Goal: Find specific fact: Find specific fact

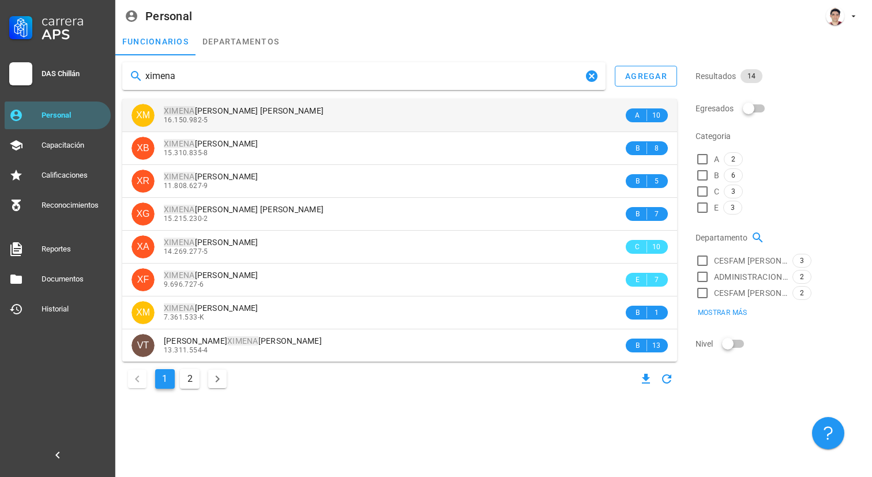
type input "ximena"
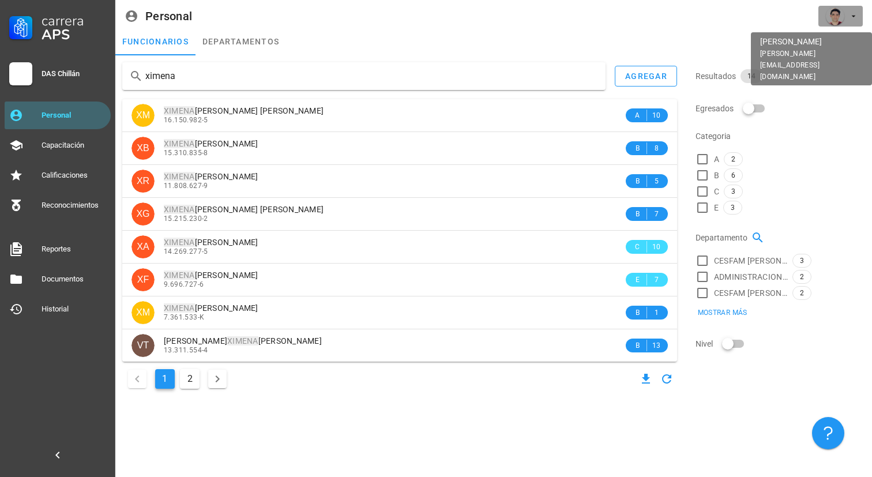
click at [854, 18] on icon "button" at bounding box center [853, 16] width 9 height 9
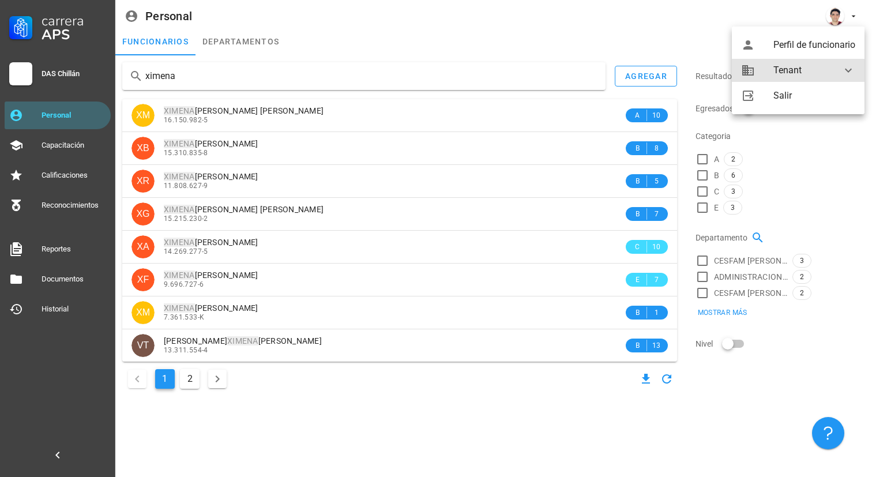
click at [822, 63] on div "Tenant" at bounding box center [800, 70] width 54 height 23
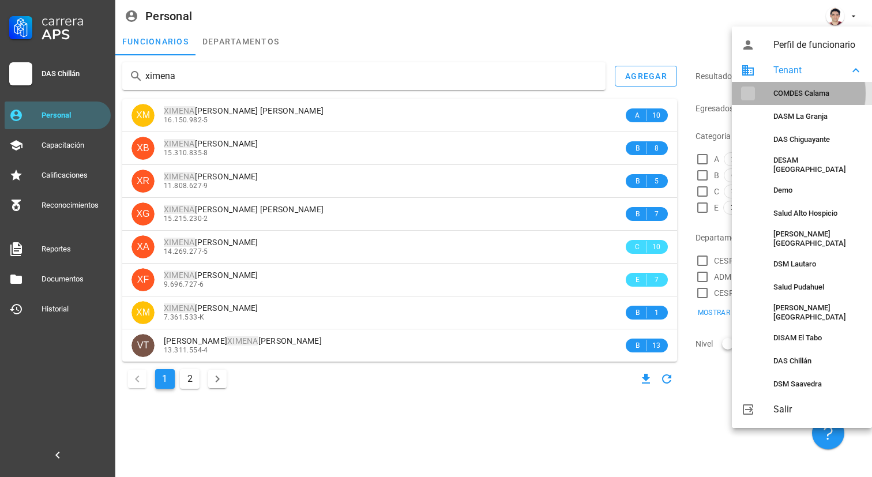
click at [794, 91] on div "COMDES Calama" at bounding box center [817, 93] width 89 height 9
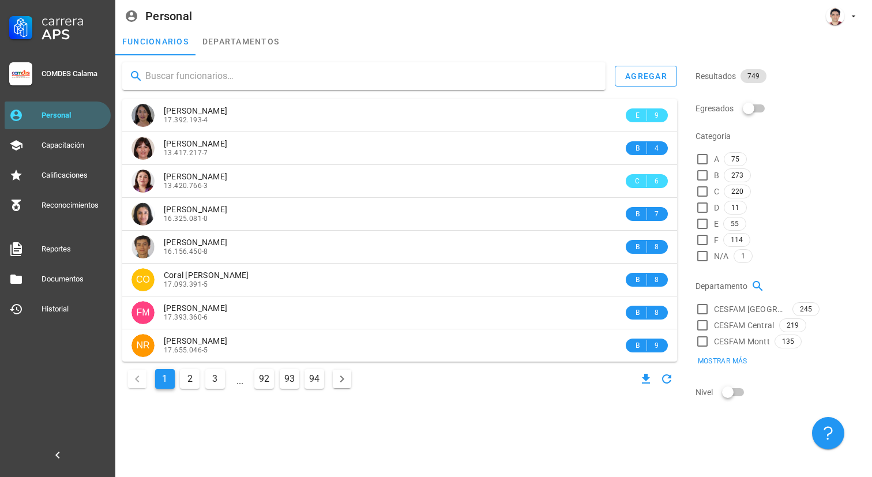
click at [465, 76] on input "text" at bounding box center [370, 76] width 451 height 18
click at [417, 75] on input "text" at bounding box center [370, 76] width 451 height 18
click at [511, 79] on input "text" at bounding box center [370, 76] width 451 height 18
click at [511, 78] on input "text" at bounding box center [370, 76] width 451 height 18
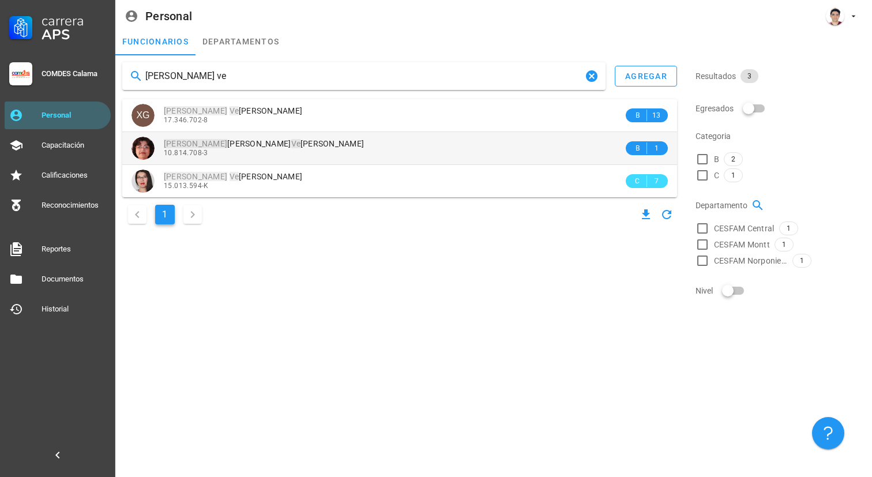
type input "ximena ve"
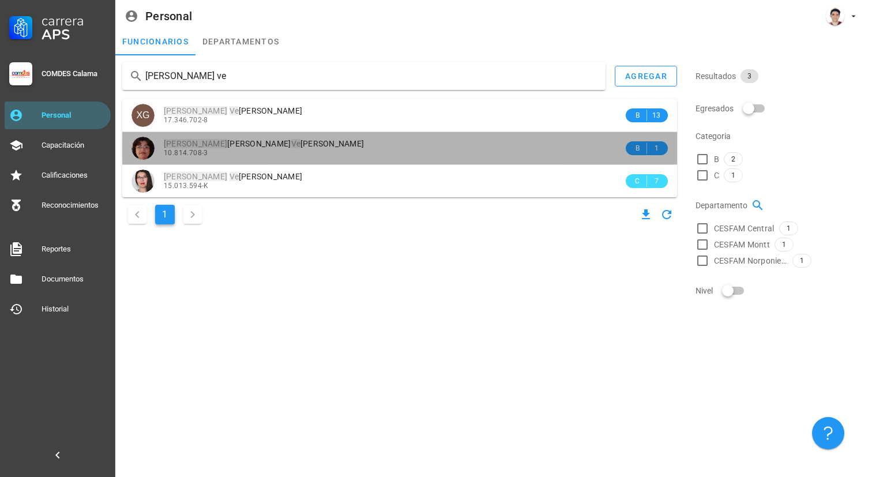
click at [326, 144] on div "Ximena Pamela Ve lasquez Arancibia" at bounding box center [394, 144] width 460 height 10
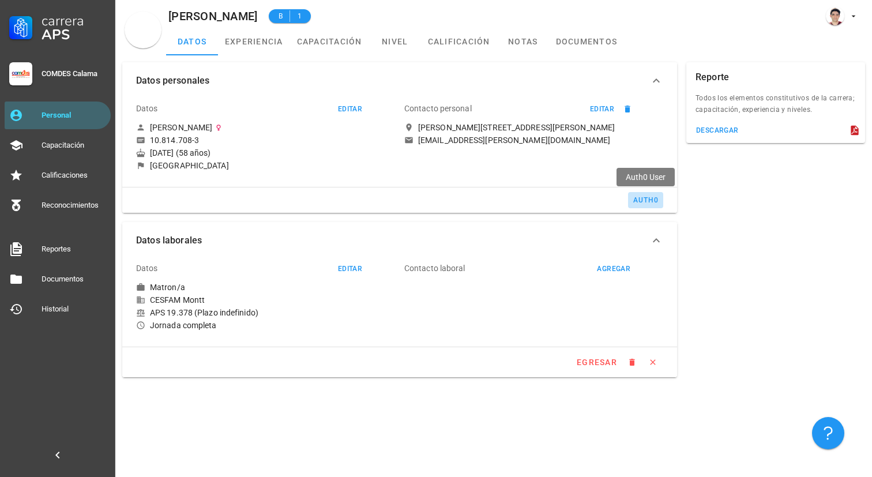
click at [646, 201] on div "auth0" at bounding box center [646, 200] width 26 height 8
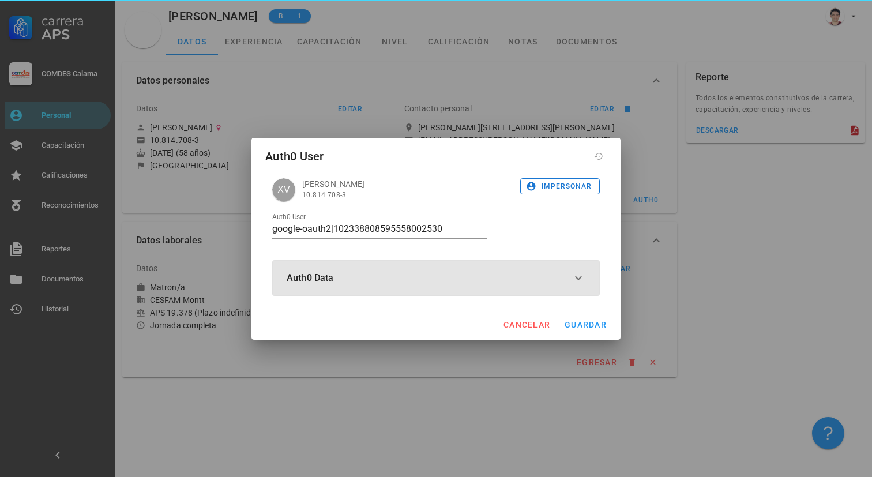
click at [432, 281] on button "Auth0 Data" at bounding box center [436, 278] width 326 height 35
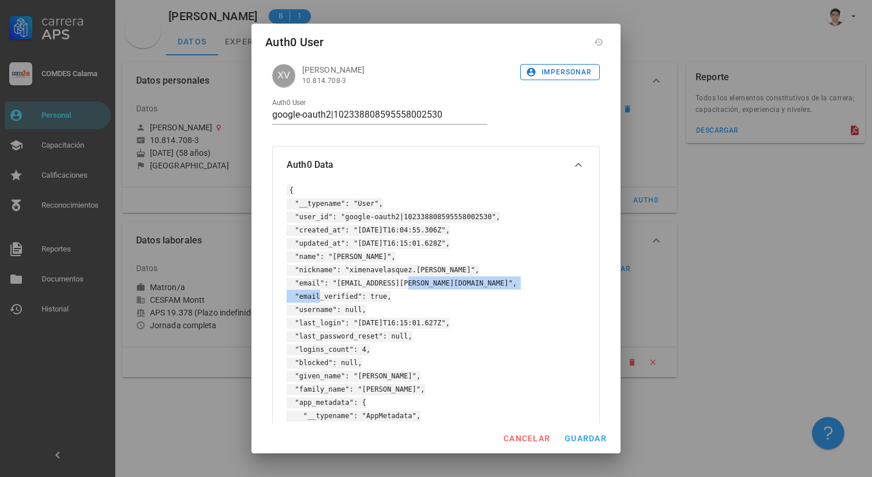
drag, startPoint x: 337, startPoint y: 281, endPoint x: 486, endPoint y: 280, distance: 148.8
click at [485, 280] on code "{ "__typename": "User", "user_id": "google-oauth2|102338808595558002530", "crea…" at bounding box center [402, 416] width 230 height 462
copy code "ximenavelasquez.arancibia@gmail.com"
click at [532, 438] on span "cancelar" at bounding box center [526, 438] width 47 height 9
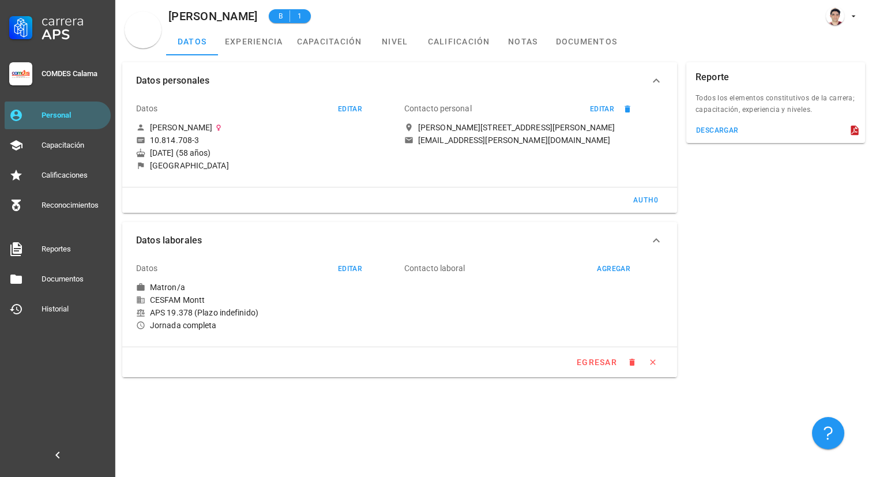
click at [729, 38] on div "datos experiencia capacitación nivel calificación notas documentos" at bounding box center [519, 42] width 706 height 28
click at [638, 202] on div "auth0" at bounding box center [646, 200] width 26 height 8
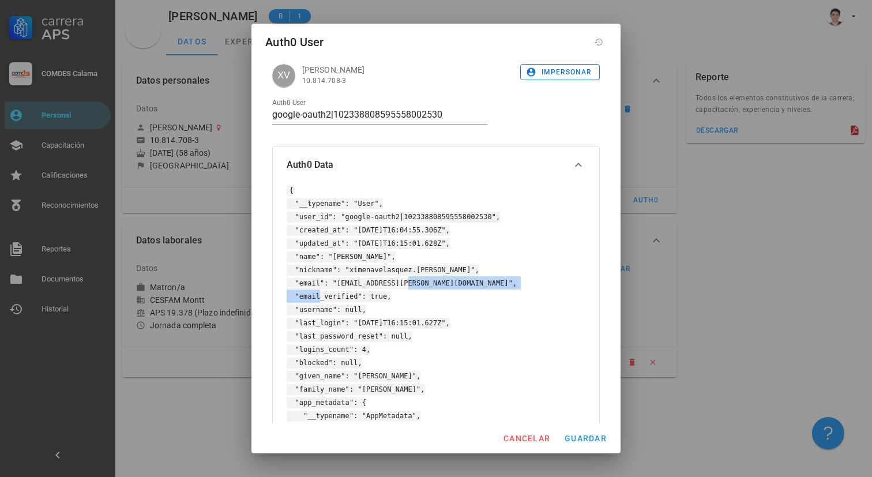
drag, startPoint x: 336, startPoint y: 282, endPoint x: 483, endPoint y: 280, distance: 147.0
click at [484, 280] on code "{ "__typename": "User", "user_id": "google-oauth2|102338808595558002530", "crea…" at bounding box center [402, 416] width 230 height 462
copy code "ximenavelasquez.arancibia@gmail.com"
